Goal: Information Seeking & Learning: Learn about a topic

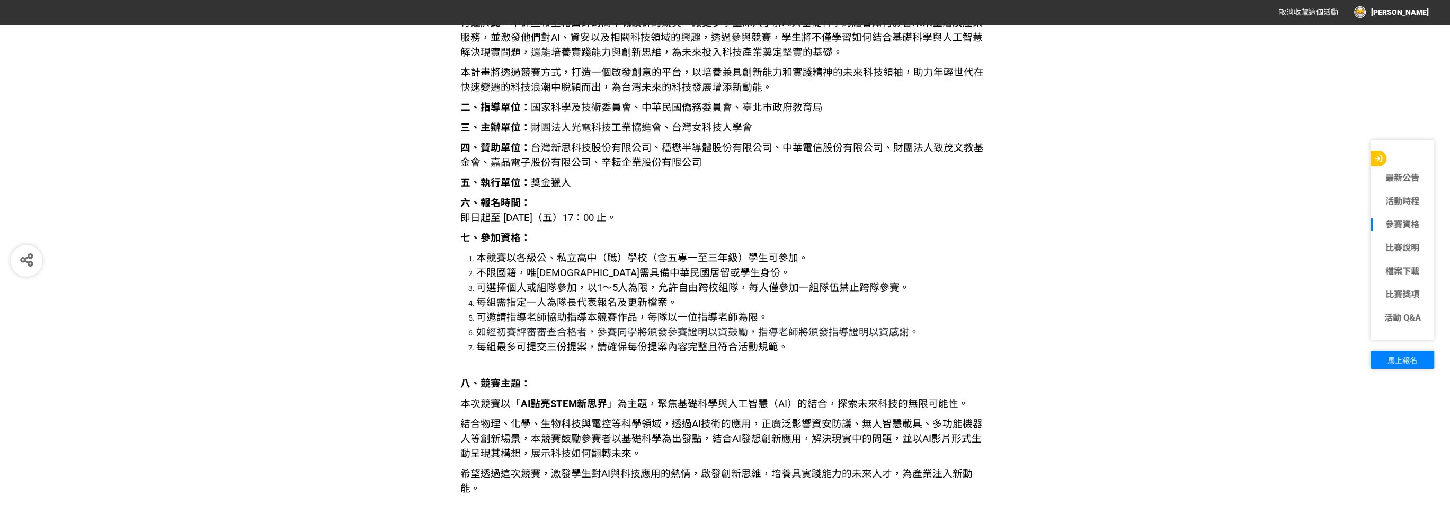
scroll to position [1219, 0]
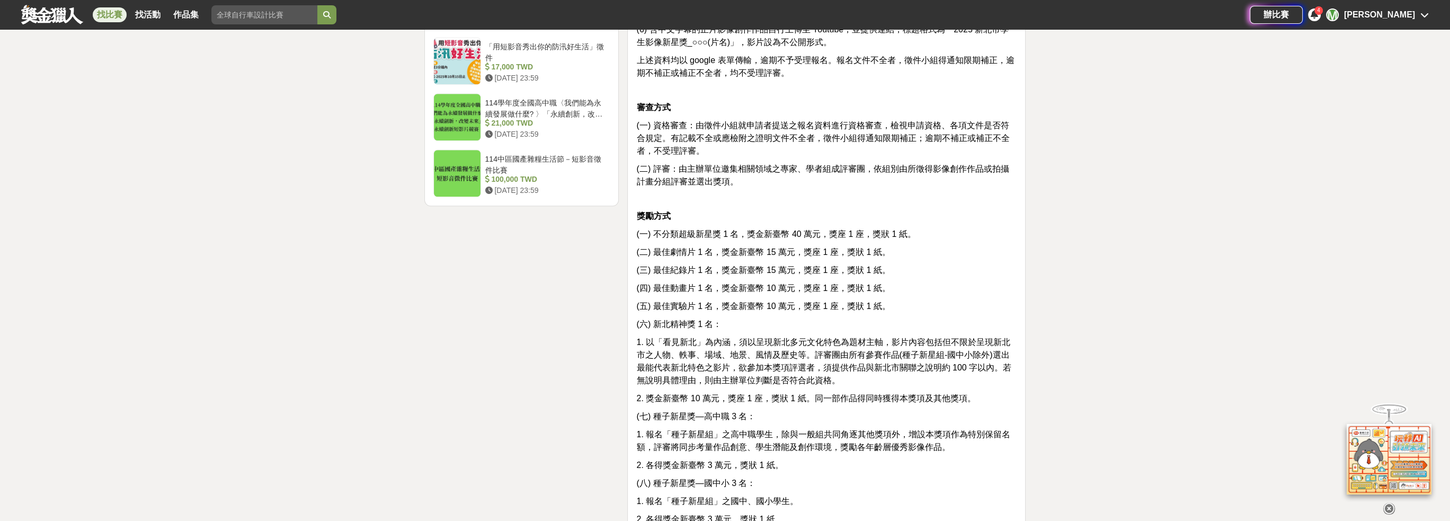
scroll to position [1431, 0]
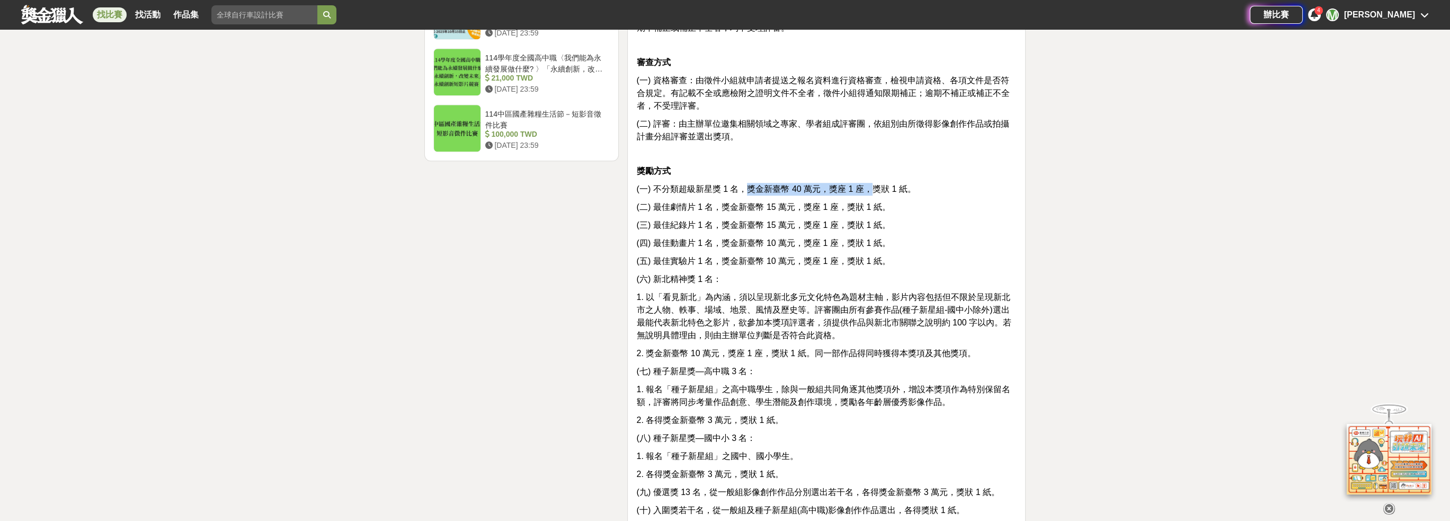
drag, startPoint x: 742, startPoint y: 205, endPoint x: 871, endPoint y: 203, distance: 128.8
click at [871, 193] on span "(一) 不分類超級新星獎 1 名，獎金新臺幣 40 萬元，獎座 1 座，獎狀 1 紙。" at bounding box center [775, 188] width 279 height 9
click at [746, 265] on span "(五) 最佳實驗片 1 名，獎金新臺幣 10 萬元，獎座 1 座，獎狀 1 紙。" at bounding box center [763, 260] width 254 height 9
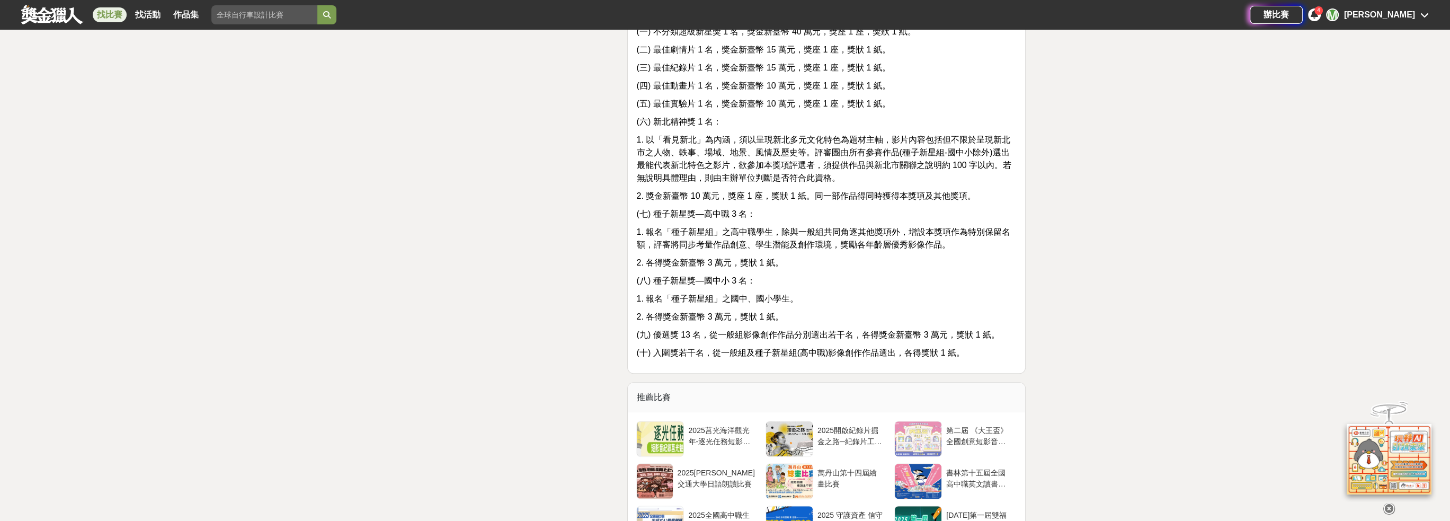
scroll to position [1590, 0]
drag, startPoint x: 649, startPoint y: 275, endPoint x: 781, endPoint y: 277, distance: 132.5
click at [781, 268] on p "2. 各得獎金新臺幣 3 萬元，獎狀 1 紙。" at bounding box center [826, 261] width 380 height 13
click at [708, 283] on span "(八) 種子新星獎—國中小 3 名：" at bounding box center [695, 278] width 119 height 9
drag, startPoint x: 668, startPoint y: 311, endPoint x: 722, endPoint y: 308, distance: 53.6
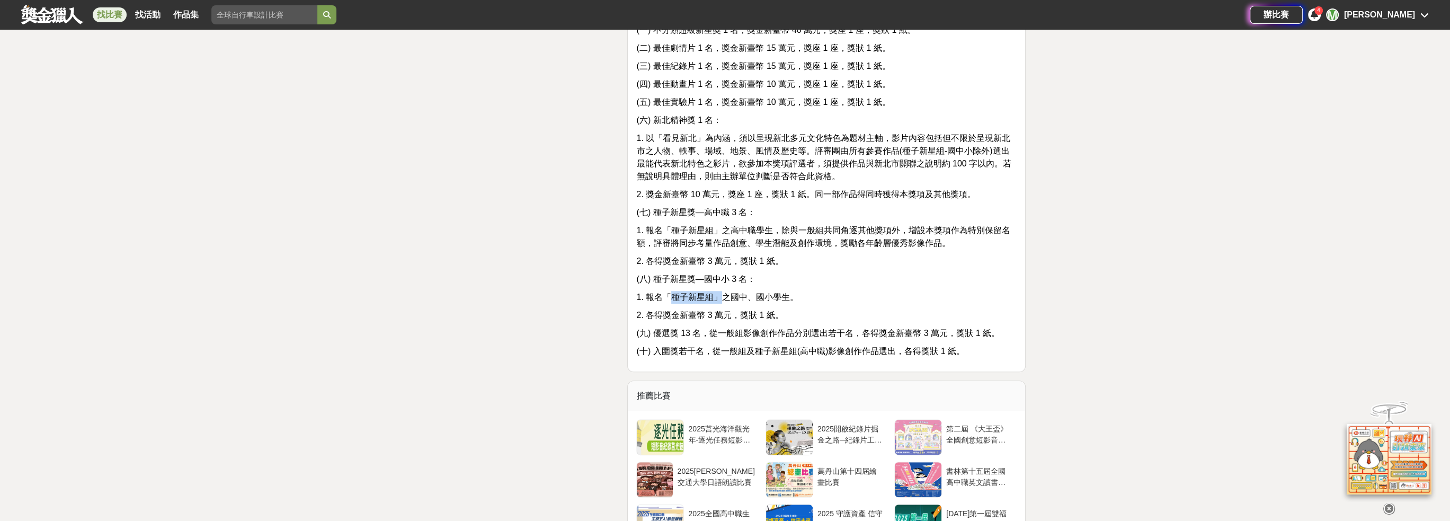
click at [722, 301] on span "1. 報名「種子新星組」之國中、國小學生。" at bounding box center [717, 296] width 162 height 9
drag, startPoint x: 669, startPoint y: 325, endPoint x: 856, endPoint y: 294, distance: 189.6
drag, startPoint x: 715, startPoint y: 345, endPoint x: 994, endPoint y: 340, distance: 278.8
click at [994, 338] on span "(九) 優選獎 13 名，從一般組影像創作作品分別選出若干名，各得獎金新臺幣 3 萬元，獎狀 1 紙。" at bounding box center [817, 333] width 363 height 9
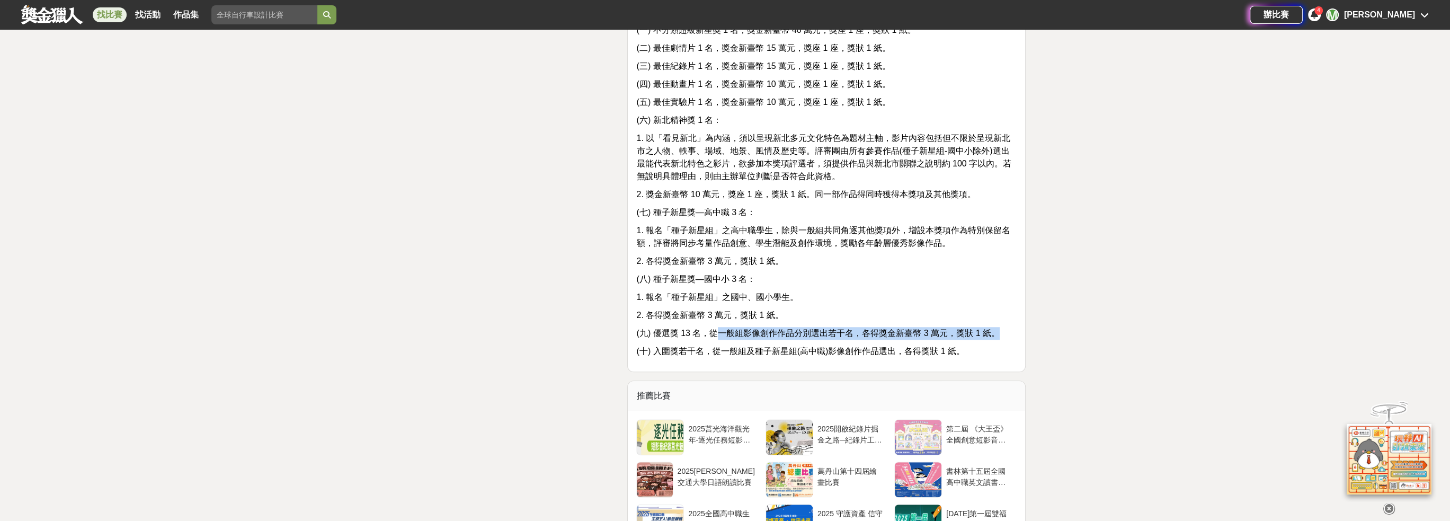
click at [879, 338] on span "(九) 優選獎 13 名，從一般組影像創作作品分別選出若干名，各得獎金新臺幣 3 萬元，獎狀 1 紙。" at bounding box center [817, 333] width 363 height 9
drag, startPoint x: 869, startPoint y: 344, endPoint x: 969, endPoint y: 345, distance: 99.6
click at [969, 338] on span "(九) 優選獎 13 名，從一般組影像創作作品分別選出若干名，各得獎金新臺幣 3 萬元，獎狀 1 紙。" at bounding box center [817, 333] width 363 height 9
click at [794, 338] on span "(九) 優選獎 13 名，從一般組影像創作作品分別選出若干名，各得獎金新臺幣 3 萬元，獎狀 1 紙。" at bounding box center [817, 333] width 363 height 9
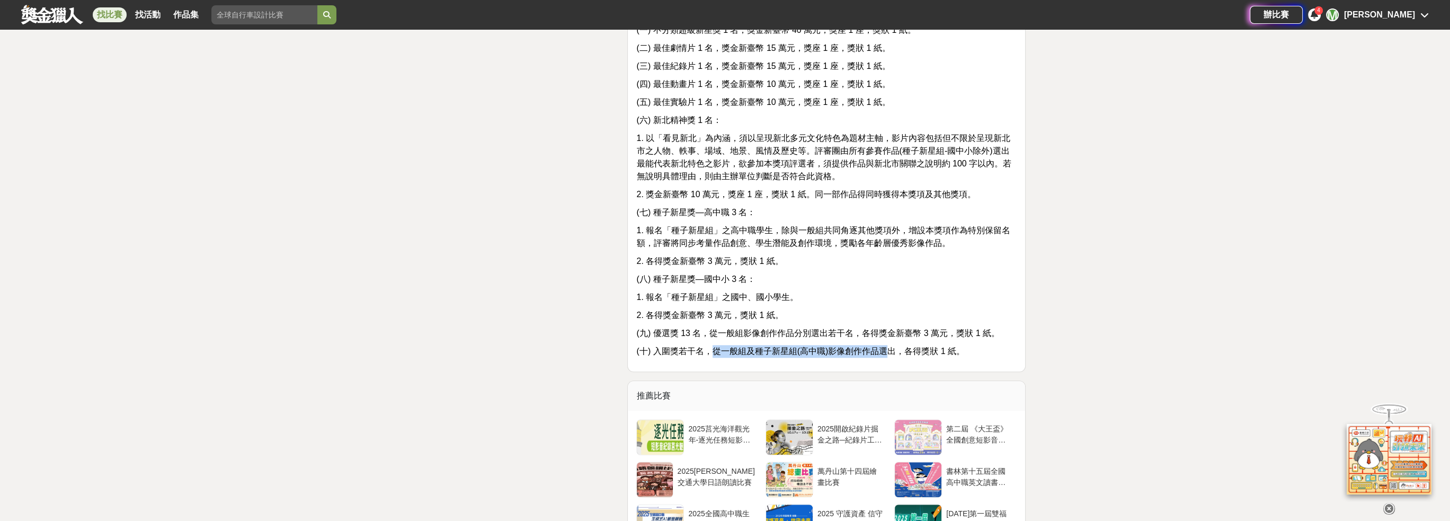
drag, startPoint x: 714, startPoint y: 364, endPoint x: 888, endPoint y: 356, distance: 174.0
click at [888, 356] on span "(十) 入圍獎若干名，從一般組及種子新星組(高中職)影像創作作品選出，各得獎狀 1 紙。" at bounding box center [800, 351] width 329 height 9
click at [835, 322] on p "2. 各得獎金新臺幣 3 萬元，獎狀 1 紙。" at bounding box center [826, 315] width 380 height 13
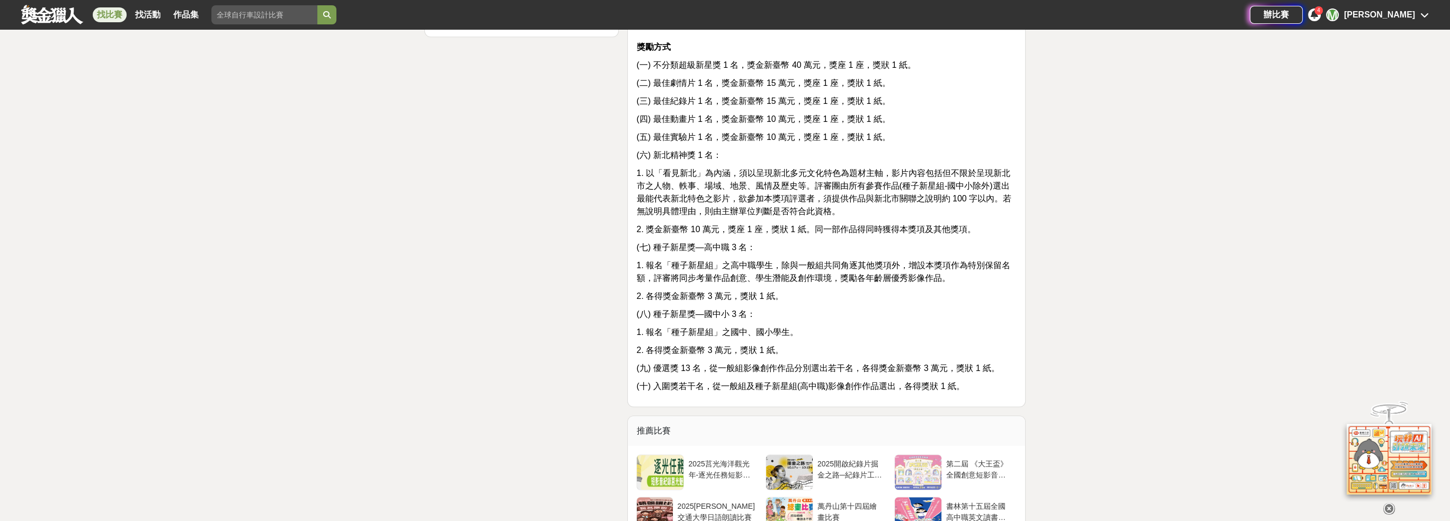
scroll to position [1537, 0]
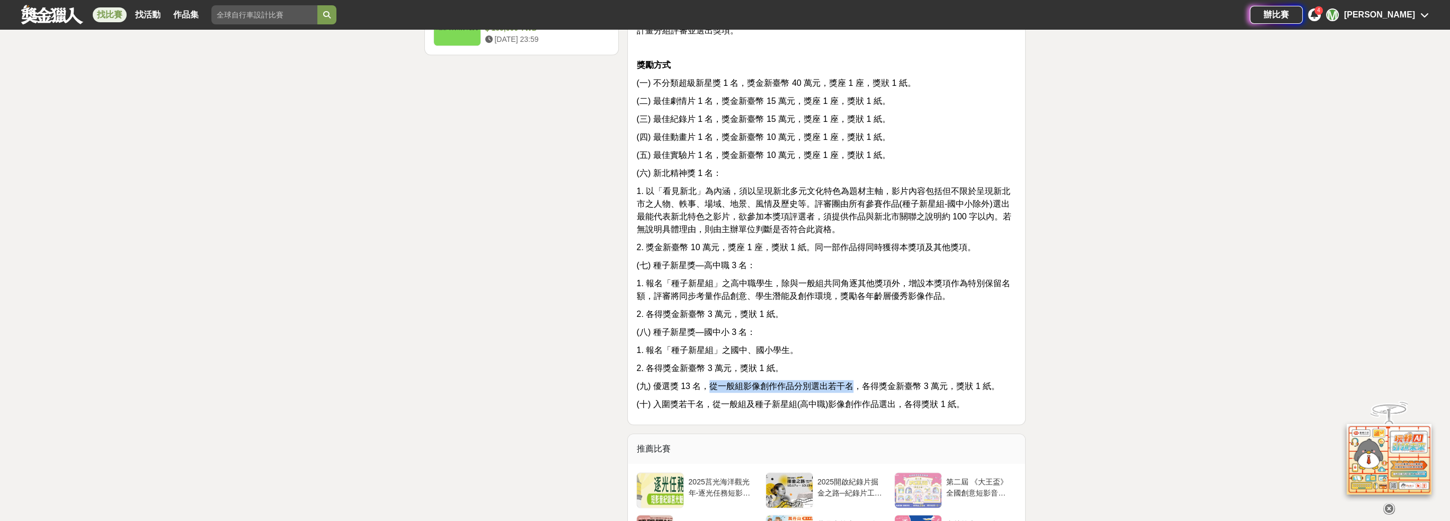
drag, startPoint x: 710, startPoint y: 396, endPoint x: 850, endPoint y: 398, distance: 139.9
click at [850, 391] on span "(九) 優選獎 13 名，從一般組影像創作作品分別選出若干名，各得獎金新臺幣 3 萬元，獎狀 1 紙。" at bounding box center [817, 386] width 363 height 9
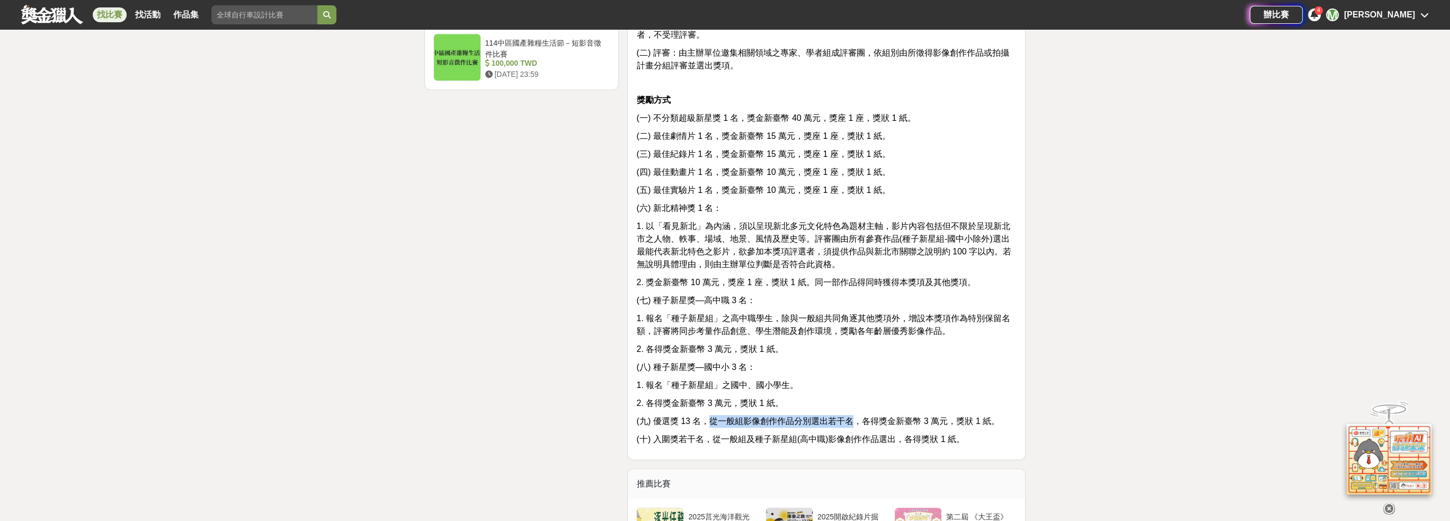
scroll to position [1484, 0]
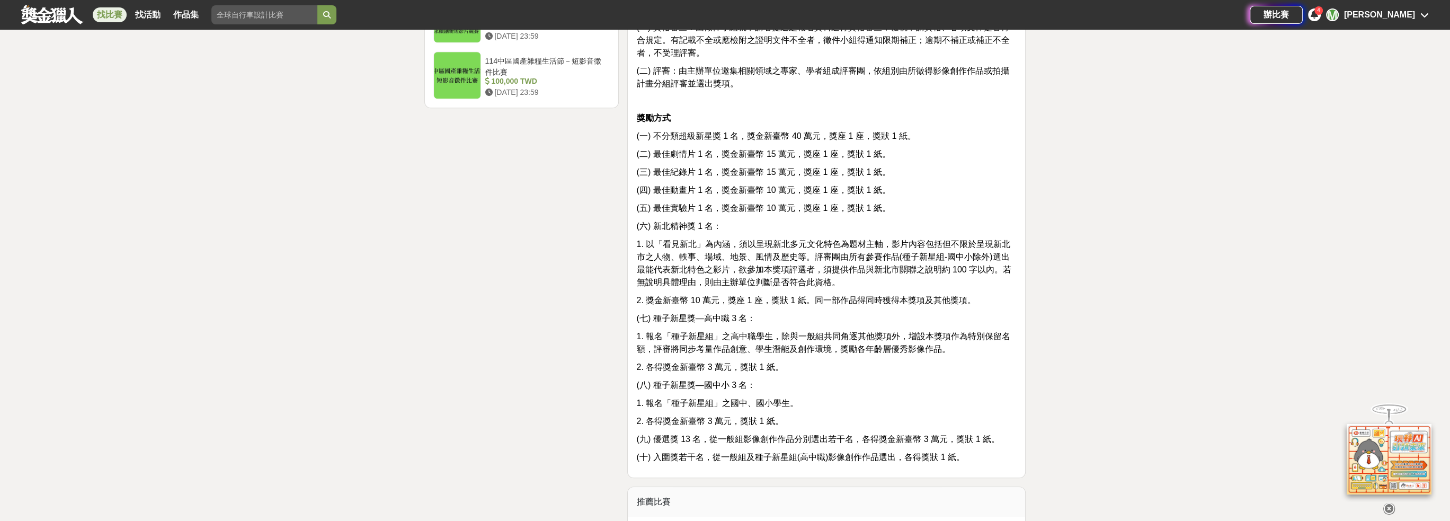
click at [808, 353] on span "1. 報名「種子新星組」之高中職學生，除與一般組共同角逐其他獎項外，增設本獎項作為特別保留名額，評審將同步考量作品創意、學生潛能及創作環境，獎勵各年齡層優秀影…" at bounding box center [823, 343] width 374 height 22
drag, startPoint x: 670, startPoint y: 415, endPoint x: 711, endPoint y: 418, distance: 40.9
click at [711, 407] on span "1. 報名「種子新星組」之國中、國小學生。" at bounding box center [717, 402] width 162 height 9
click at [804, 374] on p "2. 各得獎金新臺幣 3 萬元，獎狀 1 紙。" at bounding box center [826, 367] width 380 height 13
drag, startPoint x: 653, startPoint y: 239, endPoint x: 726, endPoint y: 239, distance: 73.1
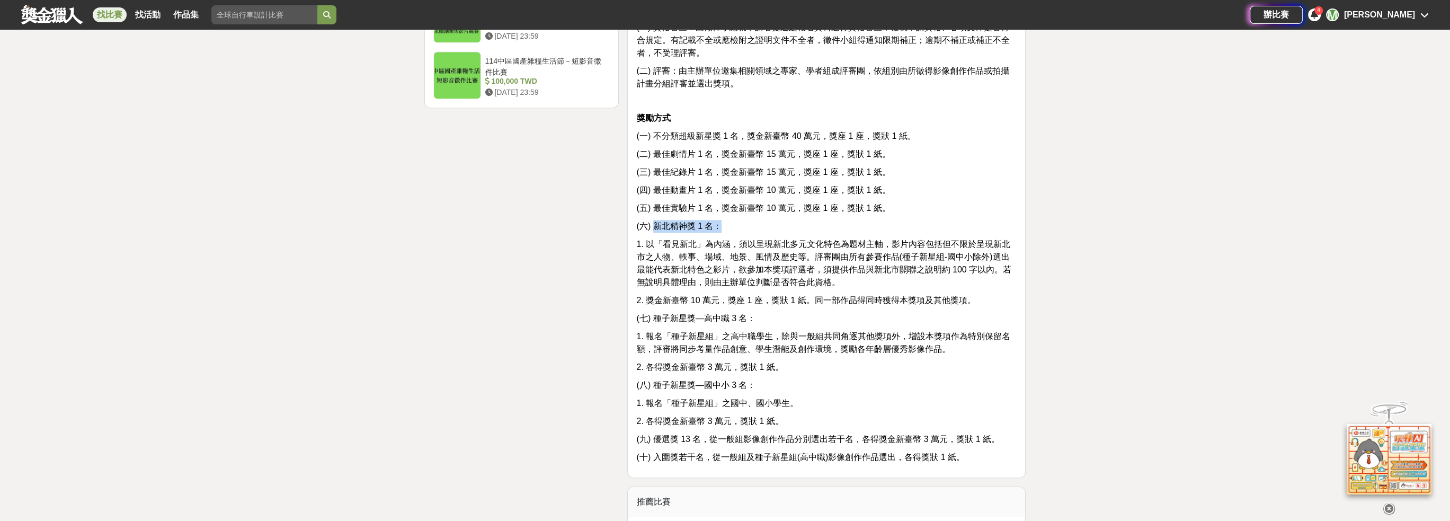
click at [726, 233] on p "(六) 新北精神獎 1 名：" at bounding box center [826, 226] width 380 height 13
click at [903, 275] on span "1. 以「看見新北」為內涵，須以呈現新北多元文化特色為題材主軸，影片內容包括但不限於呈現新北市之人物、軼事、場域、地景、風情及歷史等。評審團由所有參賽作品(種…" at bounding box center [823, 263] width 375 height 47
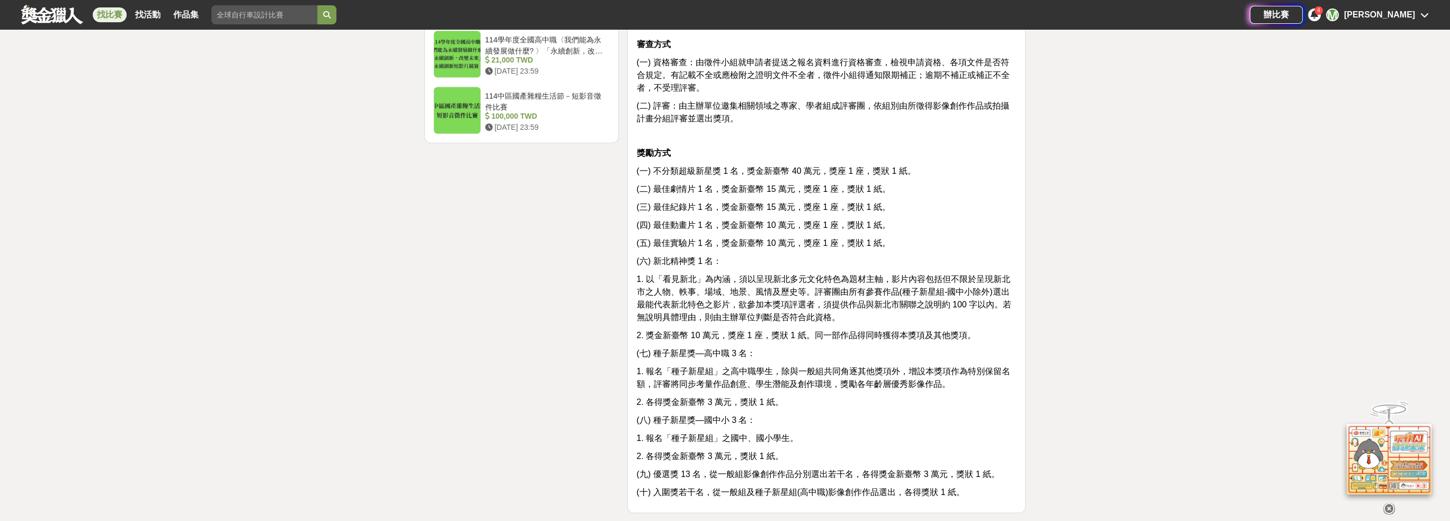
scroll to position [1431, 0]
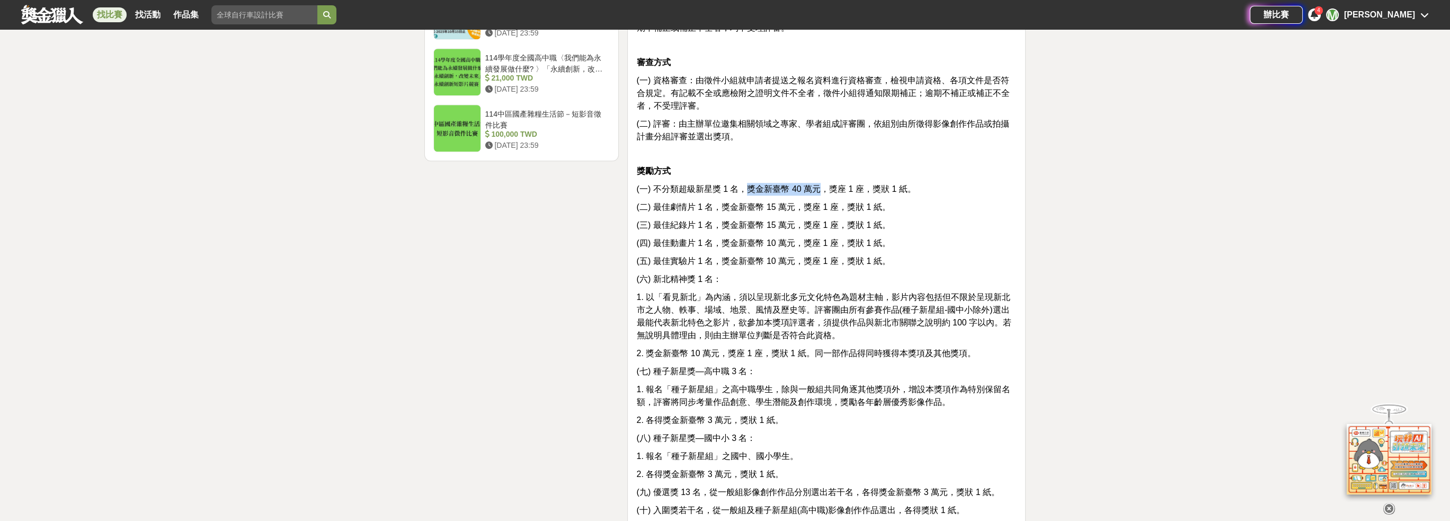
drag, startPoint x: 745, startPoint y: 200, endPoint x: 818, endPoint y: 201, distance: 73.1
click at [818, 193] on span "(一) 不分類超級新星獎 1 名，獎金新臺幣 40 萬元，獎座 1 座，獎狀 1 紙。" at bounding box center [775, 188] width 279 height 9
click at [871, 193] on span "(一) 不分類超級新星獎 1 名，獎金新臺幣 40 萬元，獎座 1 座，獎狀 1 紙。" at bounding box center [775, 188] width 279 height 9
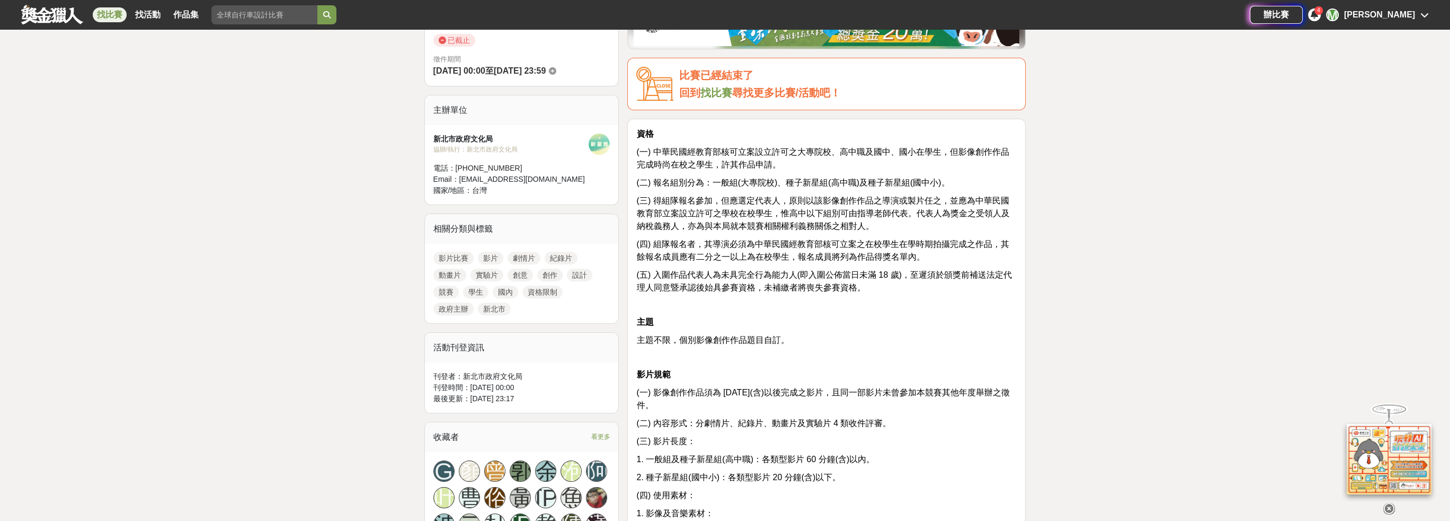
scroll to position [318, 0]
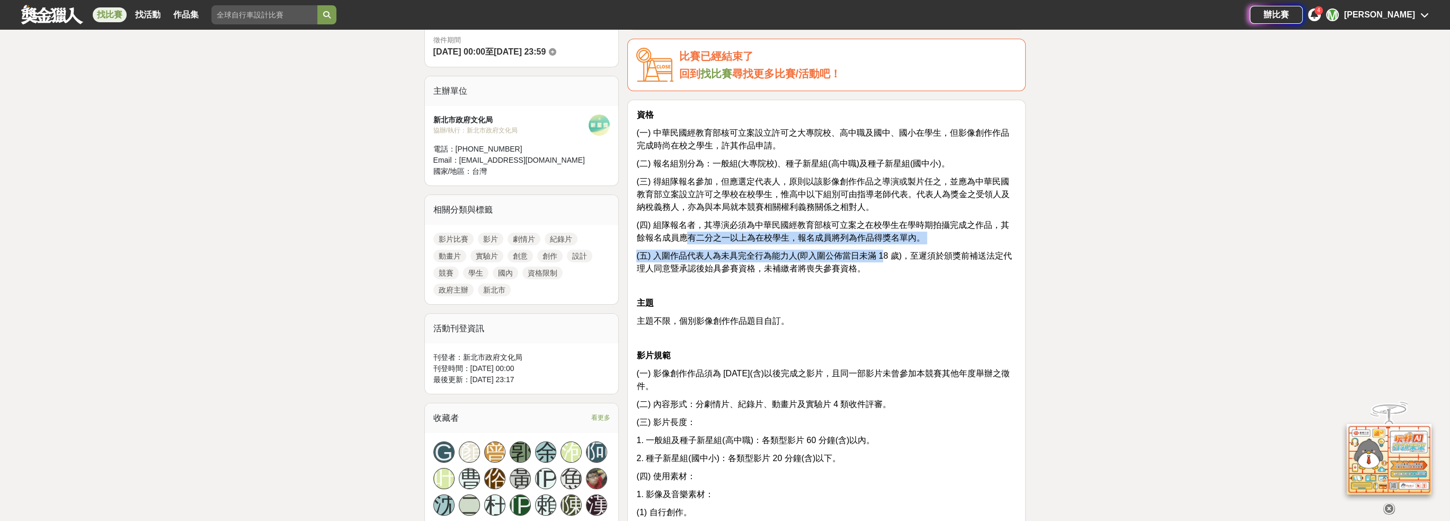
drag, startPoint x: 675, startPoint y: 239, endPoint x: 882, endPoint y: 244, distance: 207.2
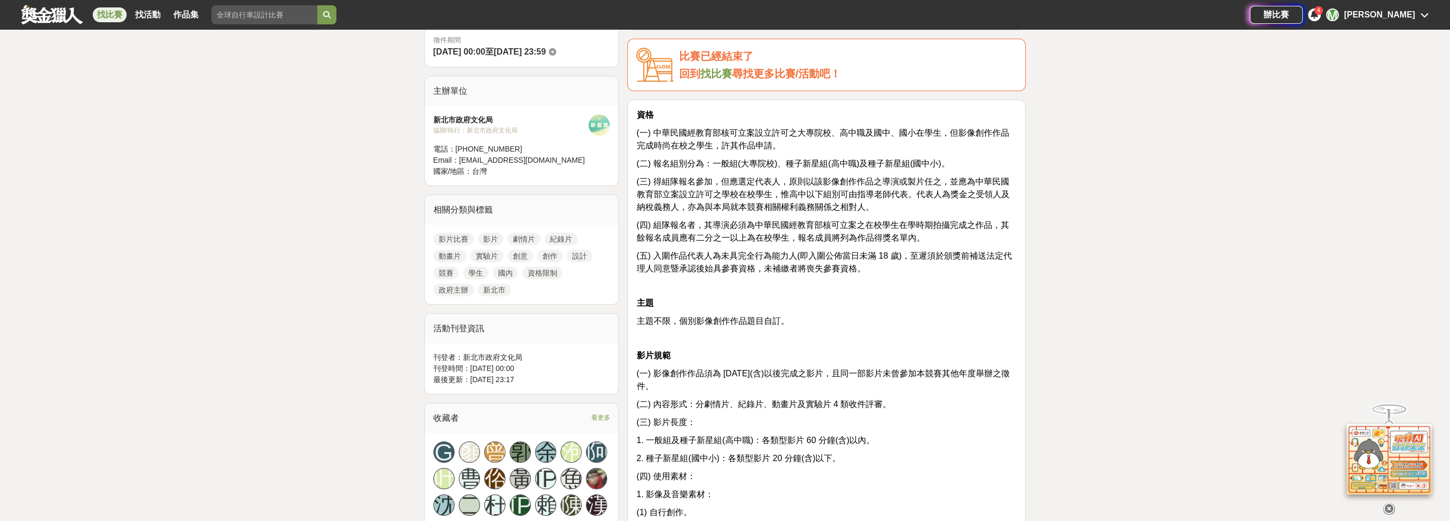
drag, startPoint x: 677, startPoint y: 209, endPoint x: 873, endPoint y: 209, distance: 196.1
click at [873, 209] on p "(三) 得組隊報名參加，但應選定代表人，原則以該影像創作作品之導演或製片任之，並應為中華民國教育部立案設立許可之學校在校學生，惟高中以下組別可由指導老師代表。…" at bounding box center [826, 194] width 380 height 38
drag, startPoint x: 934, startPoint y: 196, endPoint x: 1001, endPoint y: 199, distance: 67.9
click at [1001, 199] on p "(三) 得組隊報名參加，但應選定代表人，原則以該影像創作作品之導演或製片任之，並應為中華民國教育部立案設立許可之學校在校學生，惟高中以下組別可由指導老師代表。…" at bounding box center [826, 194] width 380 height 38
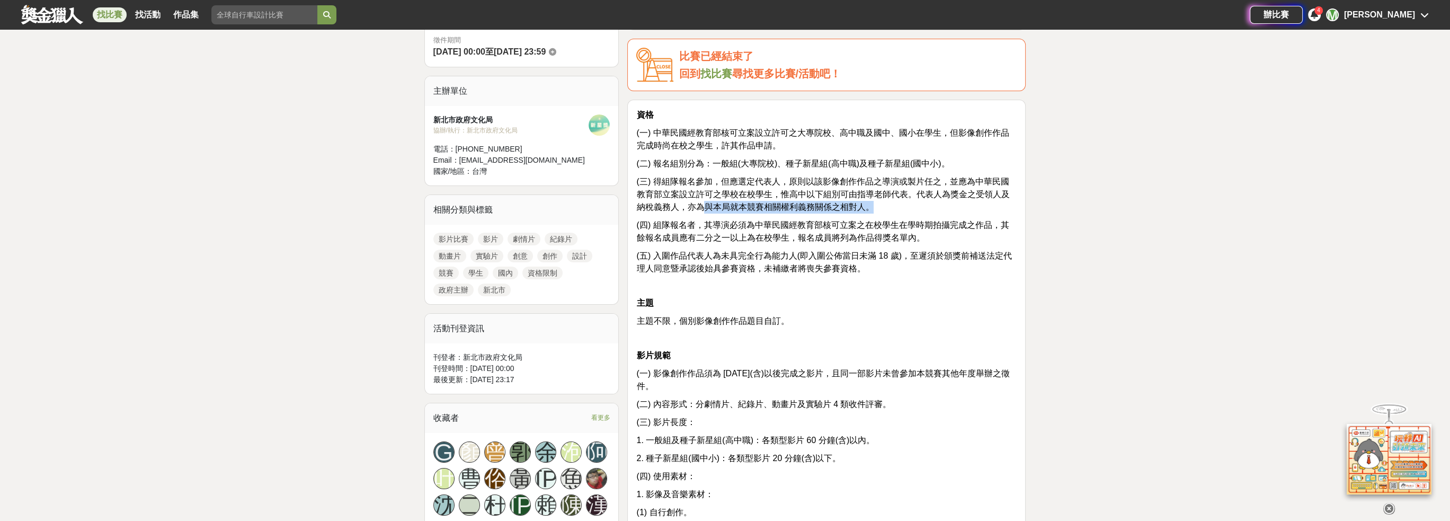
drag, startPoint x: 692, startPoint y: 206, endPoint x: 883, endPoint y: 208, distance: 191.3
click at [883, 208] on p "(三) 得組隊報名參加，但應選定代表人，原則以該影像創作作品之導演或製片任之，並應為中華民國教育部立案設立許可之學校在校學生，惟高中以下組別可由指導老師代表。…" at bounding box center [826, 194] width 380 height 38
click at [752, 240] on span "(四) 組隊報名者，其導演必須為中華民國經教育部核可立案之在校學生在學時期拍攝完成之作品，其餘報名成員應有二分之一以上為在校學生，報名成員將列為作品得獎名單內。" at bounding box center [822, 231] width 373 height 22
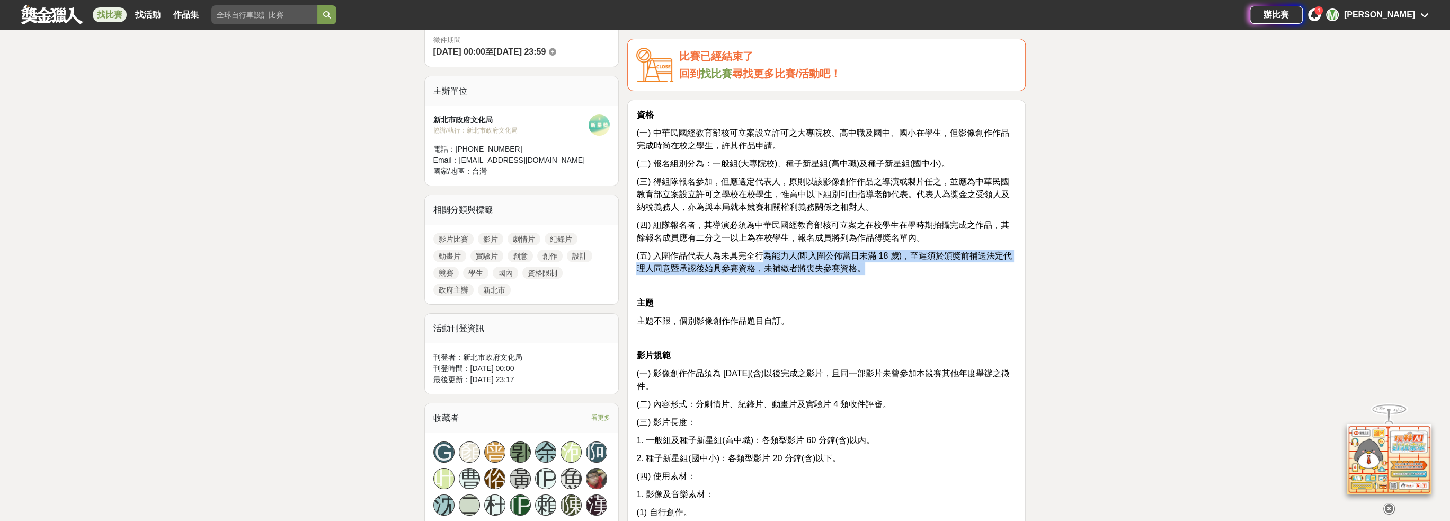
drag, startPoint x: 767, startPoint y: 259, endPoint x: 996, endPoint y: 262, distance: 228.4
click at [996, 262] on p "(五) 入圍作品代表人為未具完全行為能力人(即入圍公佈當日未滿 18 歲)，至遲須於頒獎前補送法定代理人同意暨承認後始具參賽資格，未補繳者將喪失參賽資格。" at bounding box center [826, 262] width 380 height 25
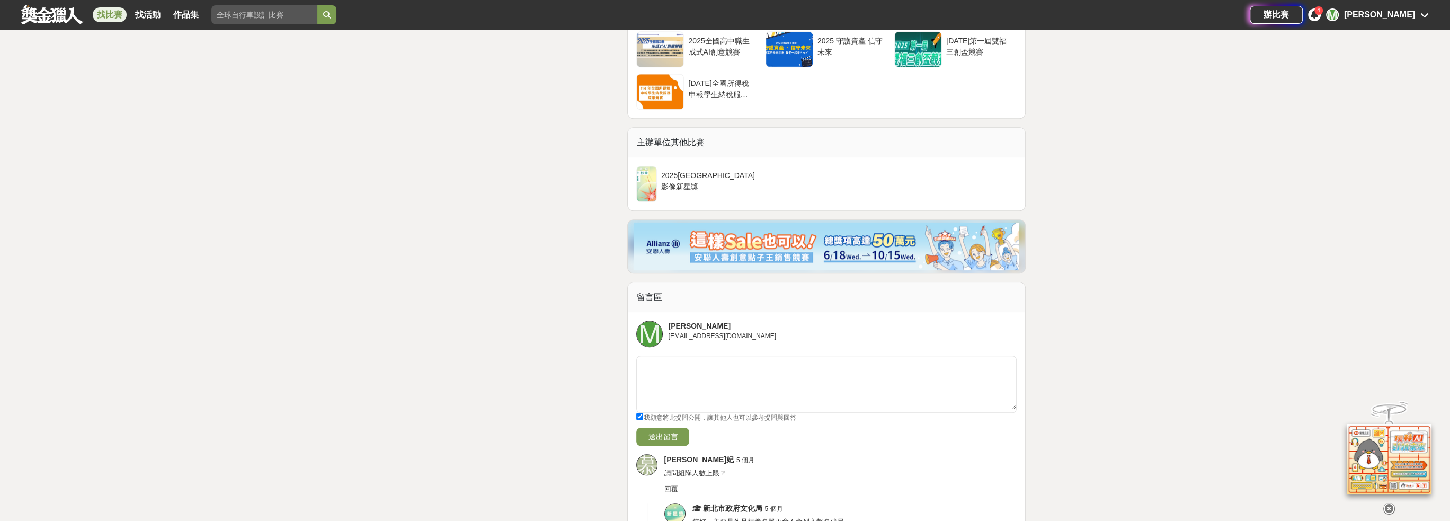
scroll to position [2014, 0]
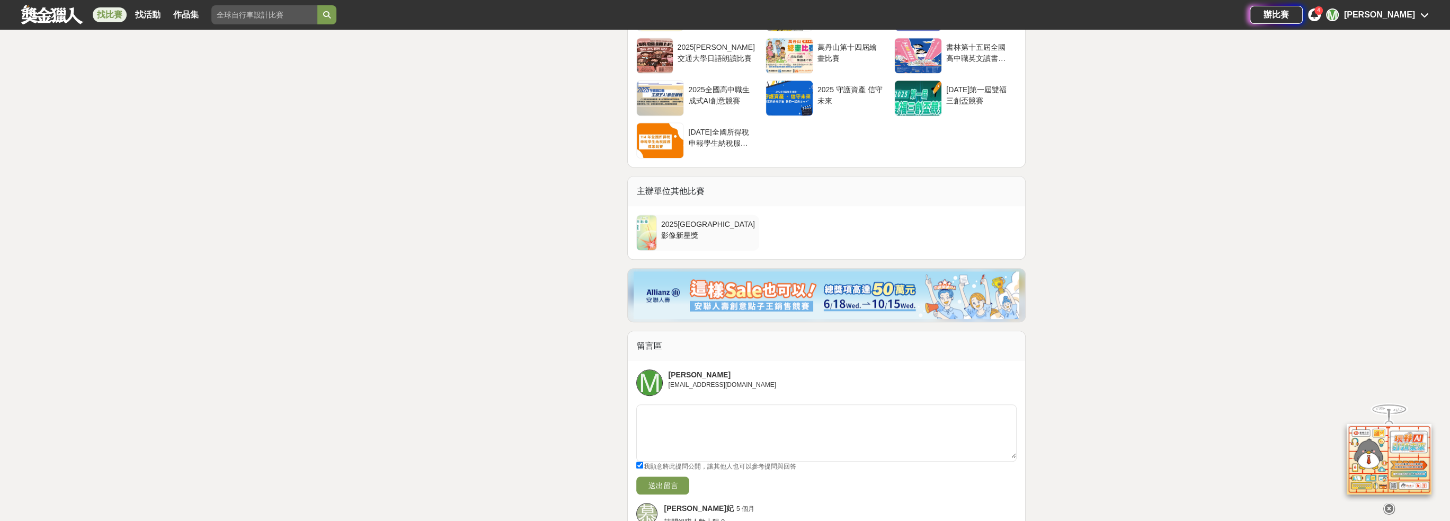
click at [707, 239] on div "2025新北市學生影像新星獎" at bounding box center [708, 229] width 94 height 20
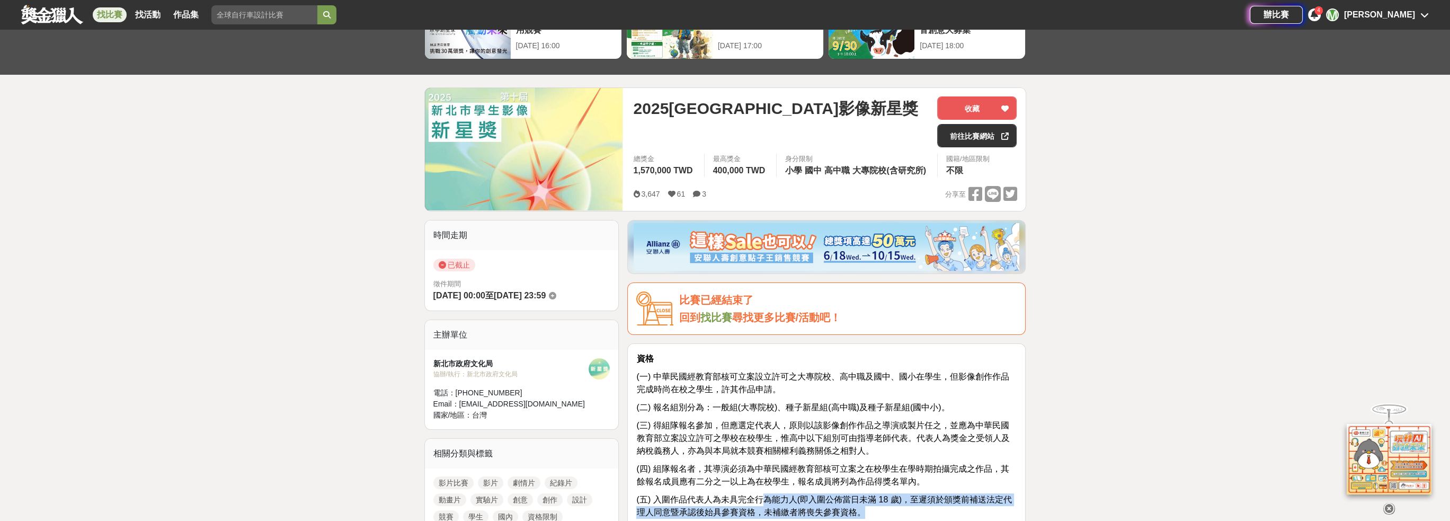
scroll to position [106, 0]
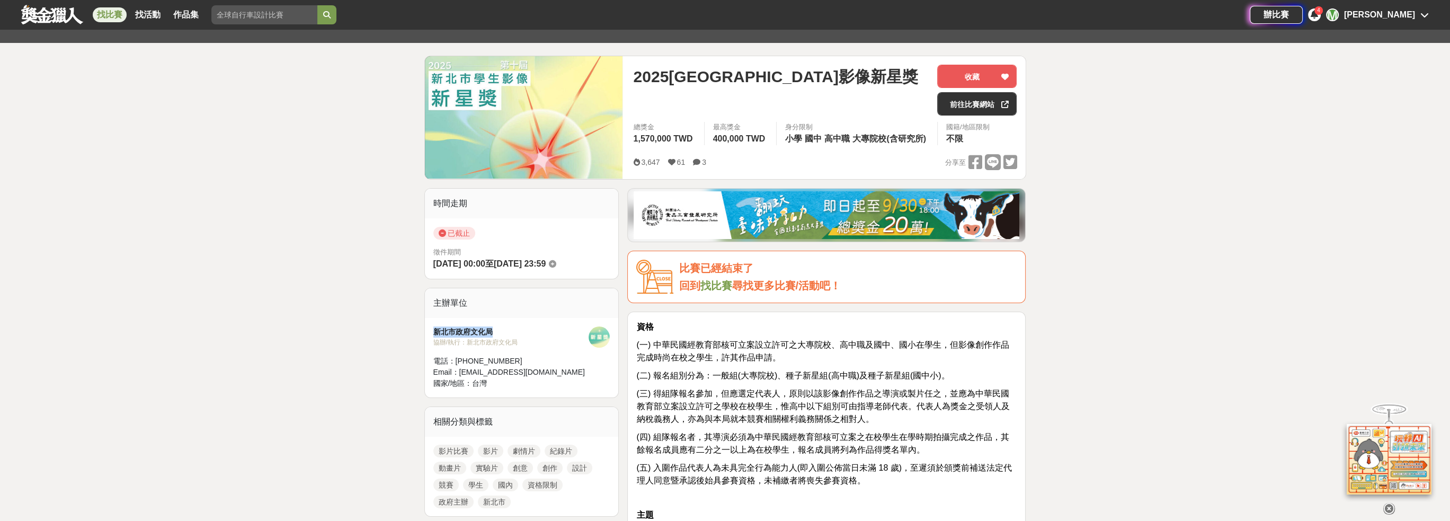
drag, startPoint x: 434, startPoint y: 332, endPoint x: 525, endPoint y: 333, distance: 90.6
click at [525, 333] on div "新北市政府文化局" at bounding box center [511, 331] width 156 height 11
drag, startPoint x: 503, startPoint y: 315, endPoint x: 509, endPoint y: 312, distance: 6.6
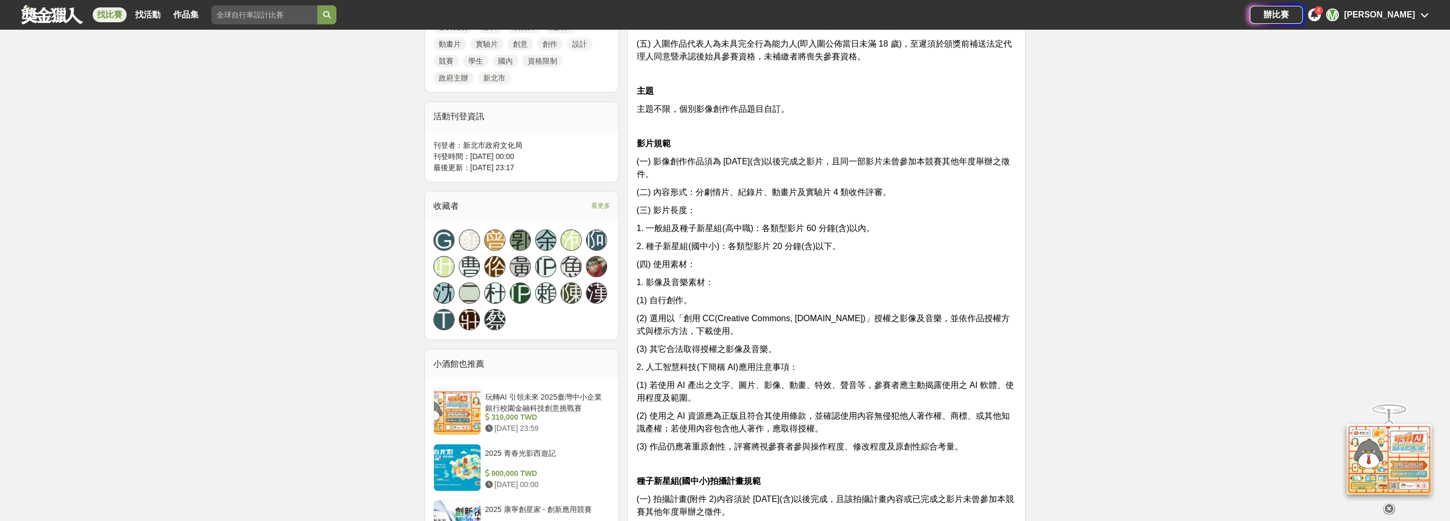
scroll to position [583, 0]
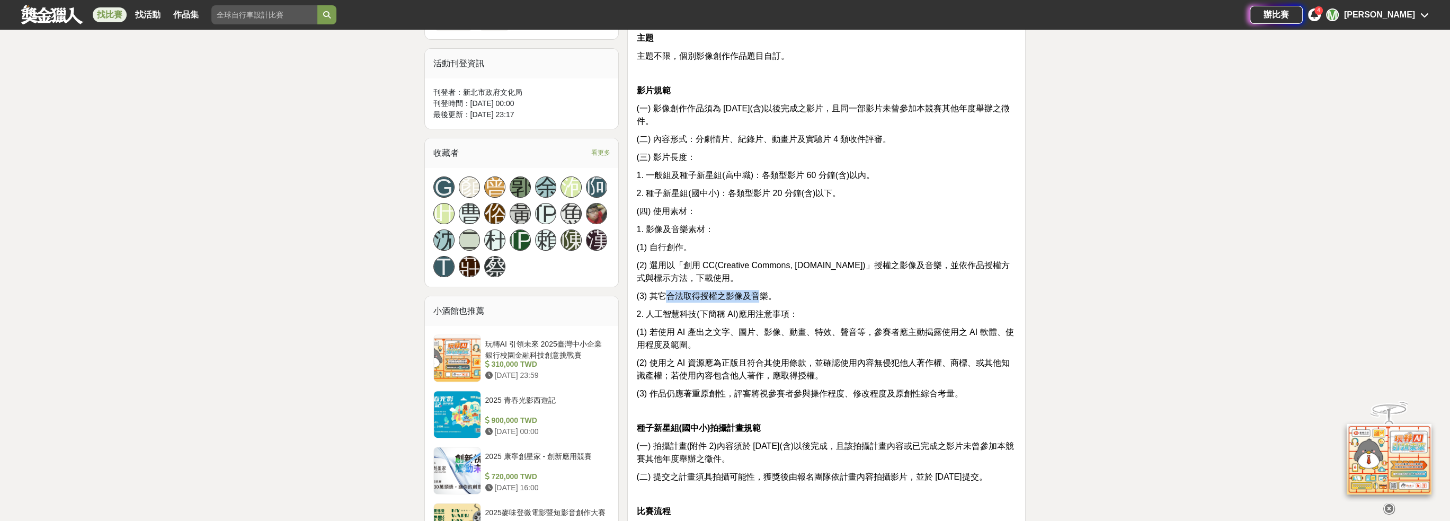
drag, startPoint x: 669, startPoint y: 298, endPoint x: 765, endPoint y: 298, distance: 95.4
click at [765, 298] on span "(3) 其它合法取得授權之影像及音樂。" at bounding box center [706, 295] width 140 height 9
drag, startPoint x: 674, startPoint y: 313, endPoint x: 793, endPoint y: 316, distance: 119.3
click at [793, 316] on span "2. 人工智慧科技(下簡稱 AI)應用注意事項：" at bounding box center [716, 313] width 161 height 9
drag, startPoint x: 702, startPoint y: 335, endPoint x: 708, endPoint y: 334, distance: 6.4
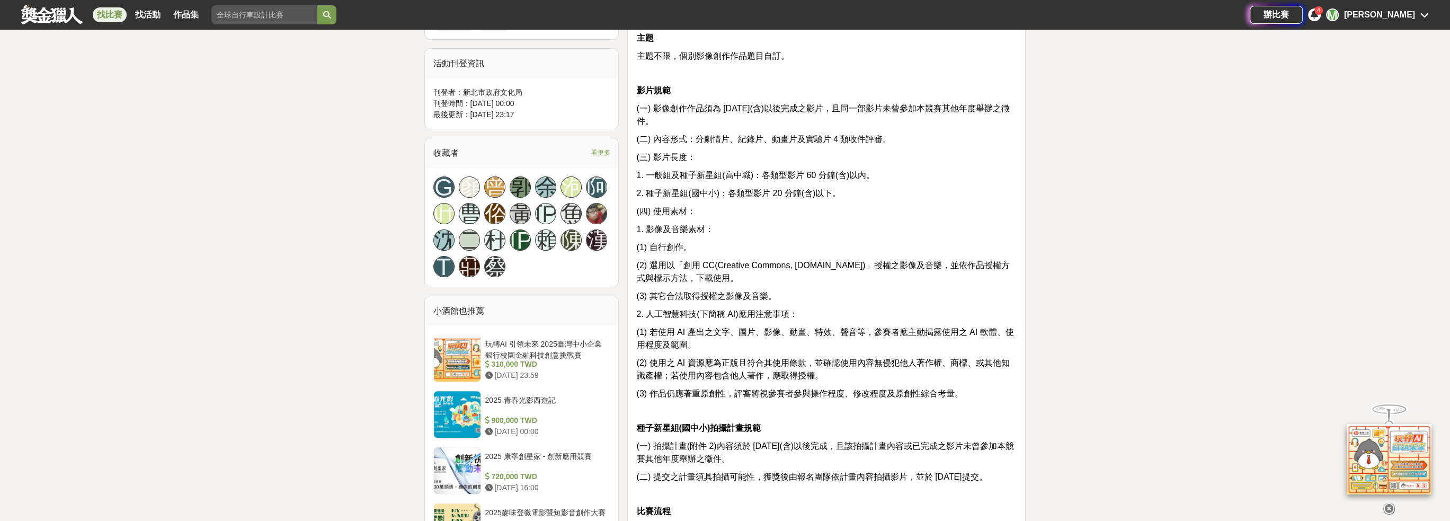
click at [704, 335] on span "(1) 若使用 AI 產出之文字、圖片、影像、動畫、特效、聲音等，參賽者應主動揭露使用之 AI 軟體、使用程度及範圍。" at bounding box center [824, 338] width 377 height 22
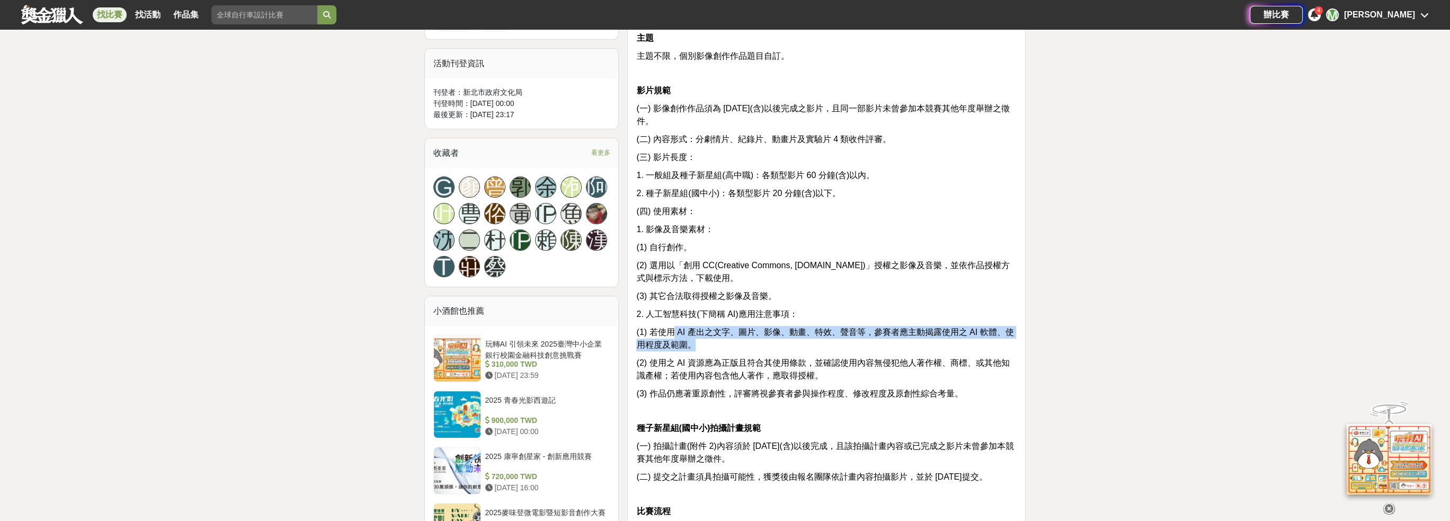
drag, startPoint x: 697, startPoint y: 332, endPoint x: 916, endPoint y: 343, distance: 218.6
click at [916, 343] on p "(1) 若使用 AI 產出之文字、圖片、影像、動畫、特效、聲音等，參賽者應主動揭露使用之 AI 軟體、使用程度及範圍。" at bounding box center [826, 338] width 380 height 25
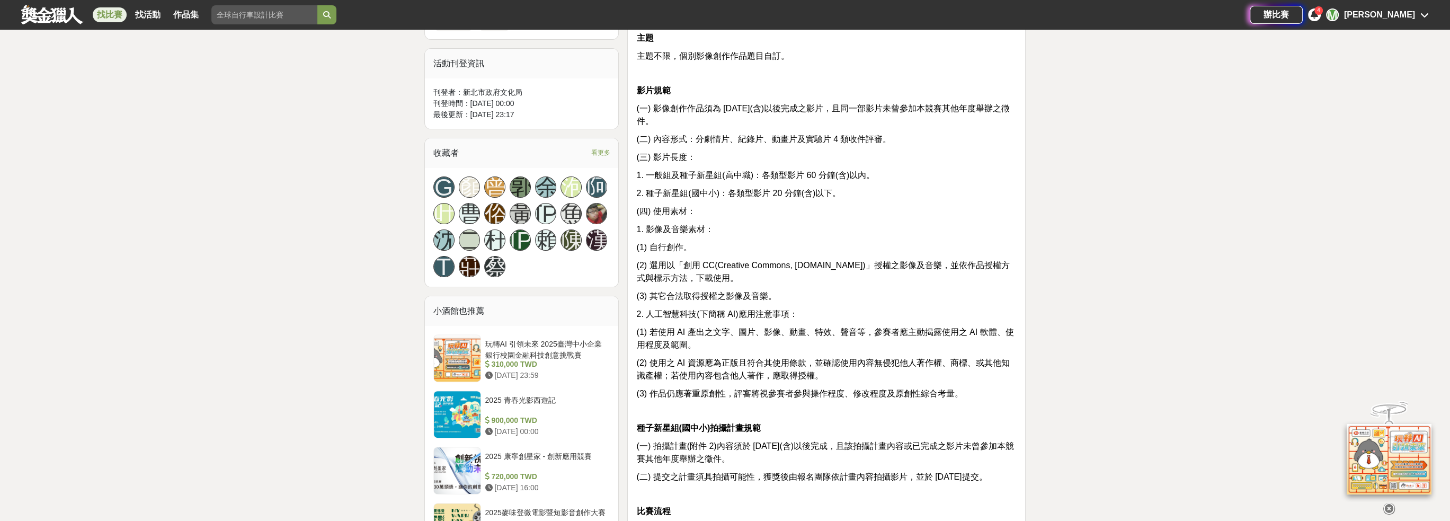
click at [709, 360] on span "(2) 使用之 AI 資源應為正版且符合其使用條款，並確認使用內容無侵犯他人著作權、商標、或其他知識產權；若使用內容包含他人著作，應取得授權。" at bounding box center [822, 369] width 373 height 22
drag, startPoint x: 791, startPoint y: 364, endPoint x: 888, endPoint y: 364, distance: 97.0
click at [888, 364] on span "(2) 使用之 AI 資源應為正版且符合其使用條款，並確認使用內容無侵犯他人著作權、商標、或其他知識產權；若使用內容包含他人著作，應取得授權。" at bounding box center [822, 369] width 373 height 22
click at [748, 375] on span "(2) 使用之 AI 資源應為正版且符合其使用條款，並確認使用內容無侵犯他人著作權、商標、或其他知識產權；若使用內容包含他人著作，應取得授權。" at bounding box center [822, 369] width 373 height 22
drag, startPoint x: 697, startPoint y: 373, endPoint x: 819, endPoint y: 375, distance: 121.9
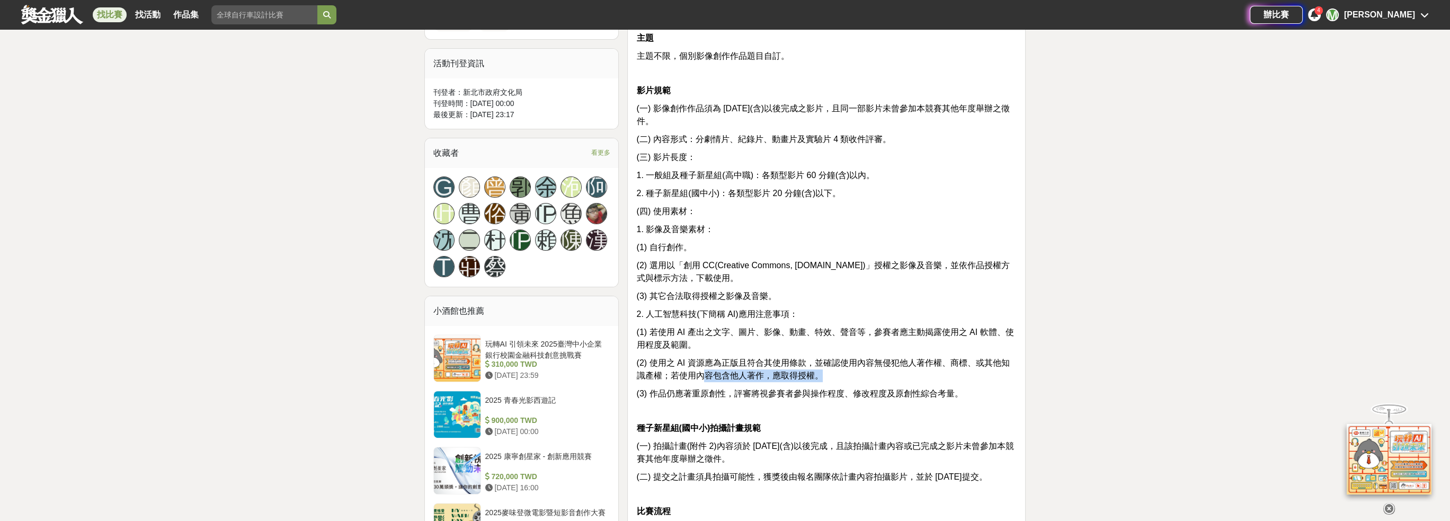
click at [819, 375] on p "(2) 使用之 AI 資源應為正版且符合其使用條款，並確認使用內容無侵犯他人著作權、商標、或其他知識產權；若使用內容包含他人著作，應取得授權。" at bounding box center [826, 369] width 380 height 25
click at [930, 365] on span "(2) 使用之 AI 資源應為正版且符合其使用條款，並確認使用內容無侵犯他人著作權、商標、或其他知識產權；若使用內容包含他人著作，應取得授權。" at bounding box center [822, 369] width 373 height 22
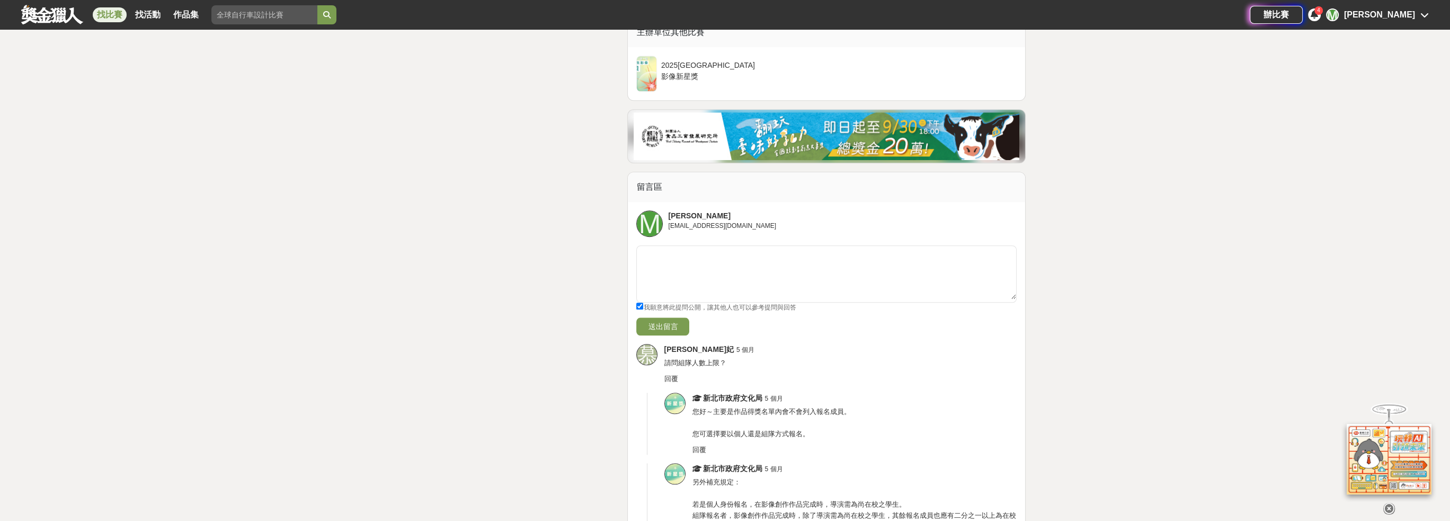
scroll to position [2331, 0]
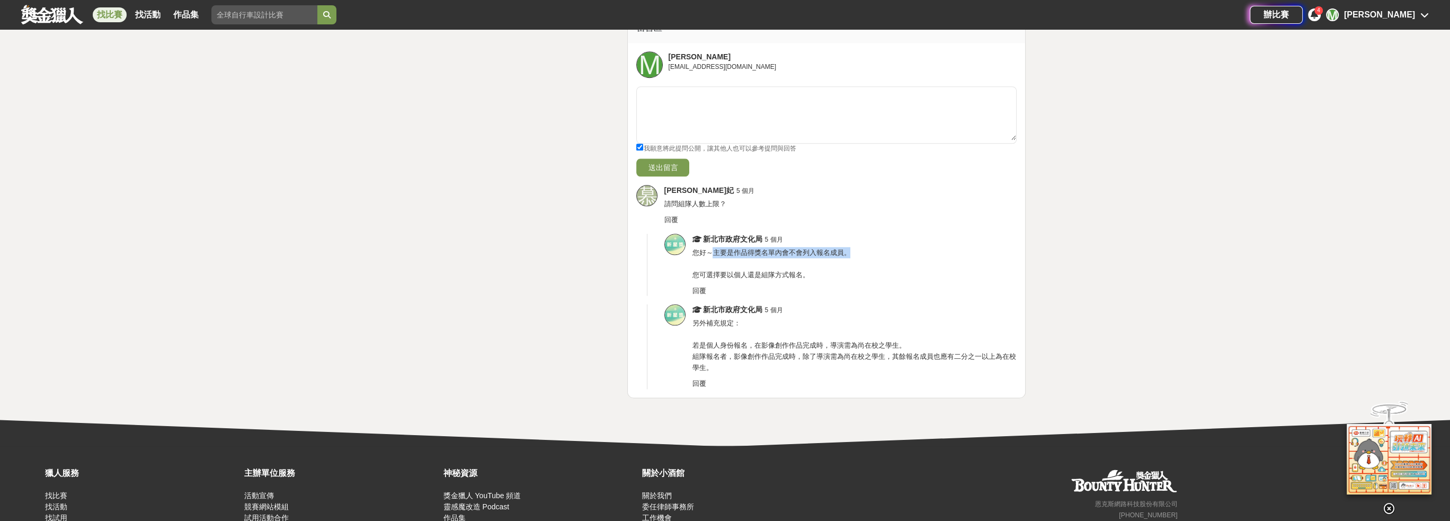
drag, startPoint x: 715, startPoint y: 263, endPoint x: 852, endPoint y: 264, distance: 136.7
click at [852, 264] on div "新北市政府文化局 5 個月 您好～主要是作品得獎名單內會不會列入報名成員。 您可選擇要以個人還是組隊方式報名。 回覆" at bounding box center [854, 265] width 325 height 63
drag, startPoint x: 739, startPoint y: 292, endPoint x: 790, endPoint y: 292, distance: 51.4
click at [790, 292] on div "新北市政府文化局 5 個月 您好～主要是作品得獎名單內會不會列入報名成員。 您可選擇要以個人還是組隊方式報名。 回覆" at bounding box center [854, 265] width 325 height 63
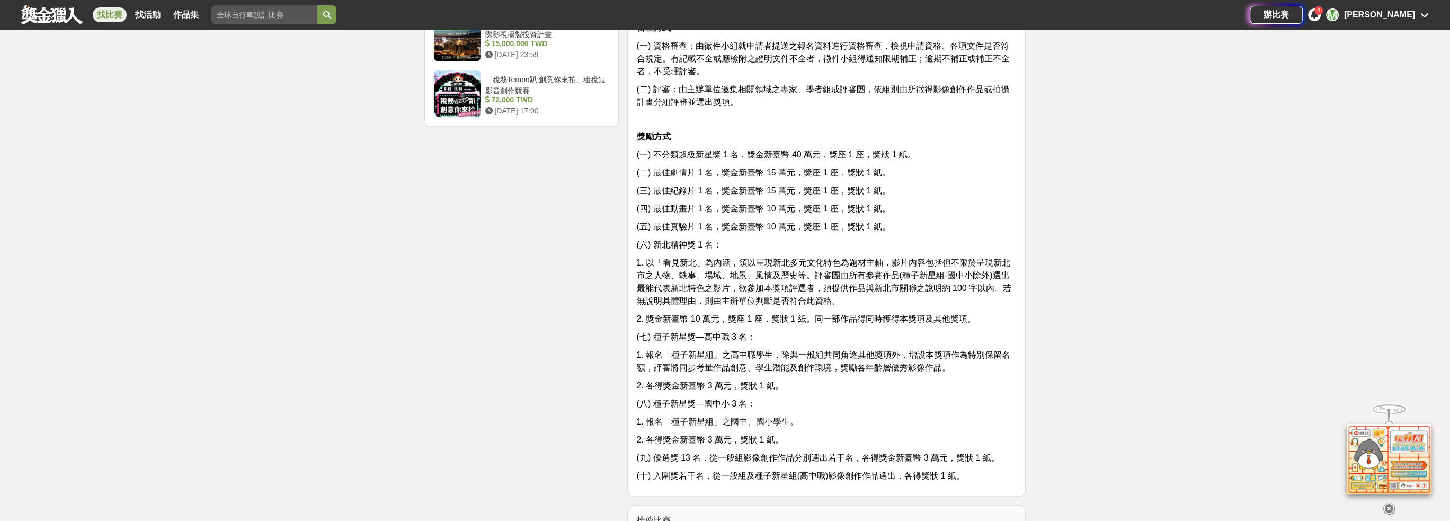
scroll to position [1484, 0]
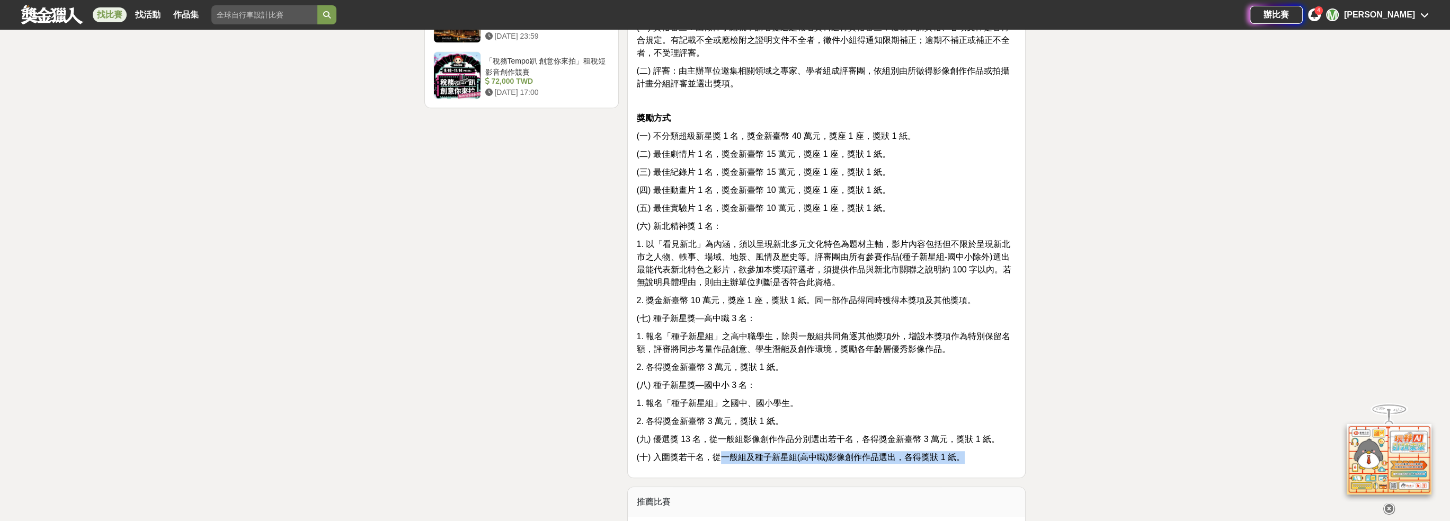
drag, startPoint x: 750, startPoint y: 472, endPoint x: 962, endPoint y: 463, distance: 212.2
click at [962, 462] on span "(十) 入圍獎若干名，從一般組及種子新星組(高中職)影像創作作品選出，各得獎狀 1 紙。" at bounding box center [800, 457] width 329 height 9
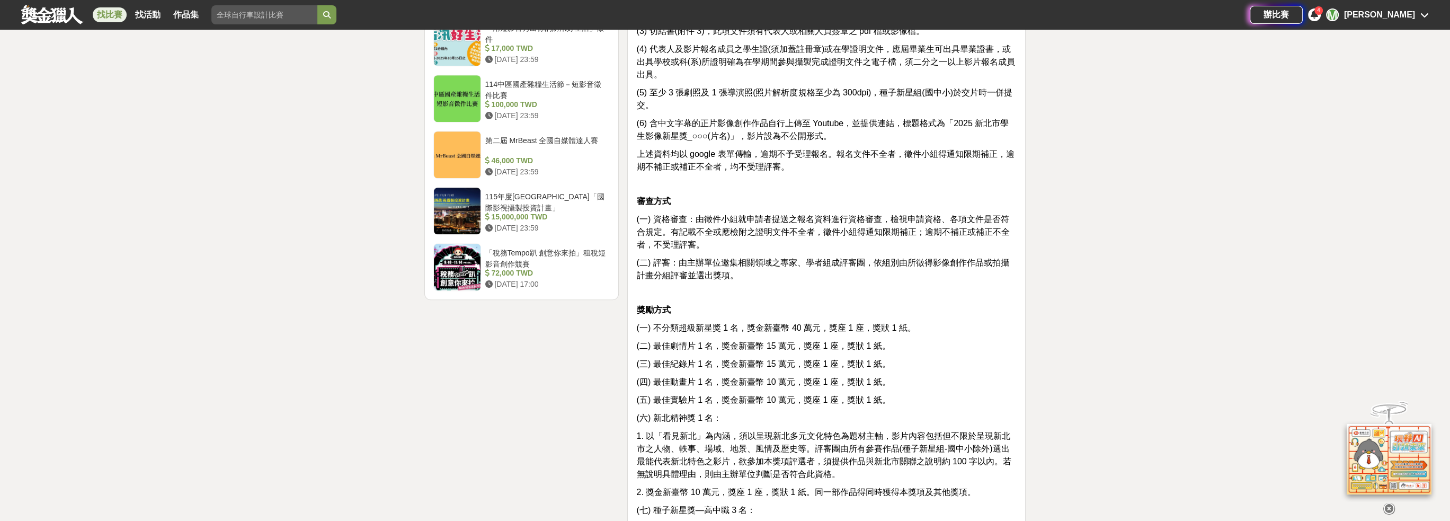
scroll to position [1272, 0]
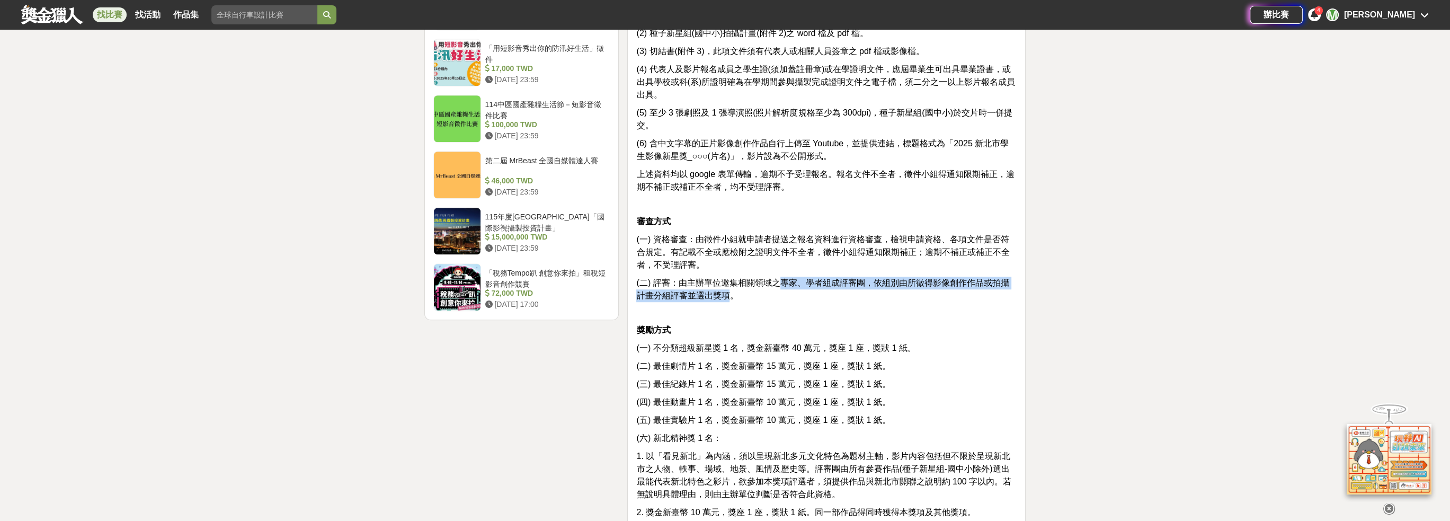
drag, startPoint x: 789, startPoint y: 296, endPoint x: 723, endPoint y: 307, distance: 67.2
click at [723, 300] on span "(二) 評審：由主辦單位邀集相關領域之專家、學者組成評審團，依組別由所徵得影像創作作品或拍攝計畫分組評審並選出獎項。" at bounding box center [822, 289] width 373 height 22
click at [784, 258] on span "(一) 資格審查：由徵件小組就申請者提送之報名資料進行資格審查，檢視申請資格、各項文件是否符合規定。有記載不全或應檢附之證明文件不全者，徵件小組得通知限期補正…" at bounding box center [822, 252] width 373 height 34
drag, startPoint x: 666, startPoint y: 264, endPoint x: 801, endPoint y: 269, distance: 135.7
click at [801, 269] on span "(一) 資格審查：由徵件小組就申請者提送之報名資料進行資格審查，檢視申請資格、各項文件是否符合規定。有記載不全或應檢附之證明文件不全者，徵件小組得通知限期補正…" at bounding box center [822, 252] width 373 height 34
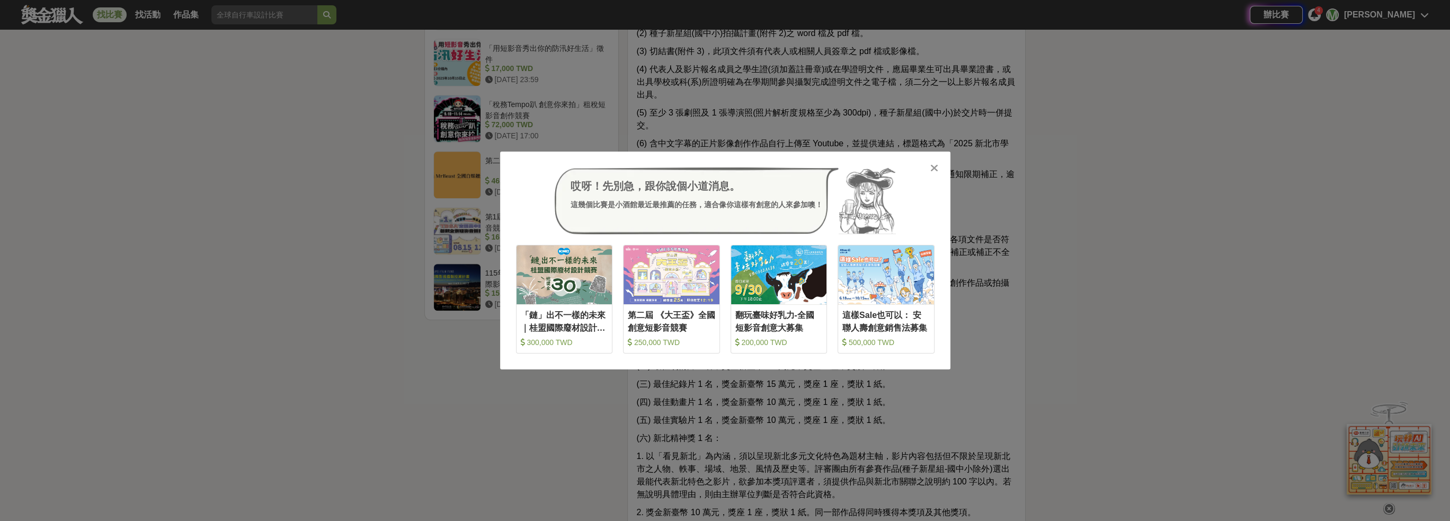
click at [934, 170] on icon at bounding box center [934, 168] width 8 height 11
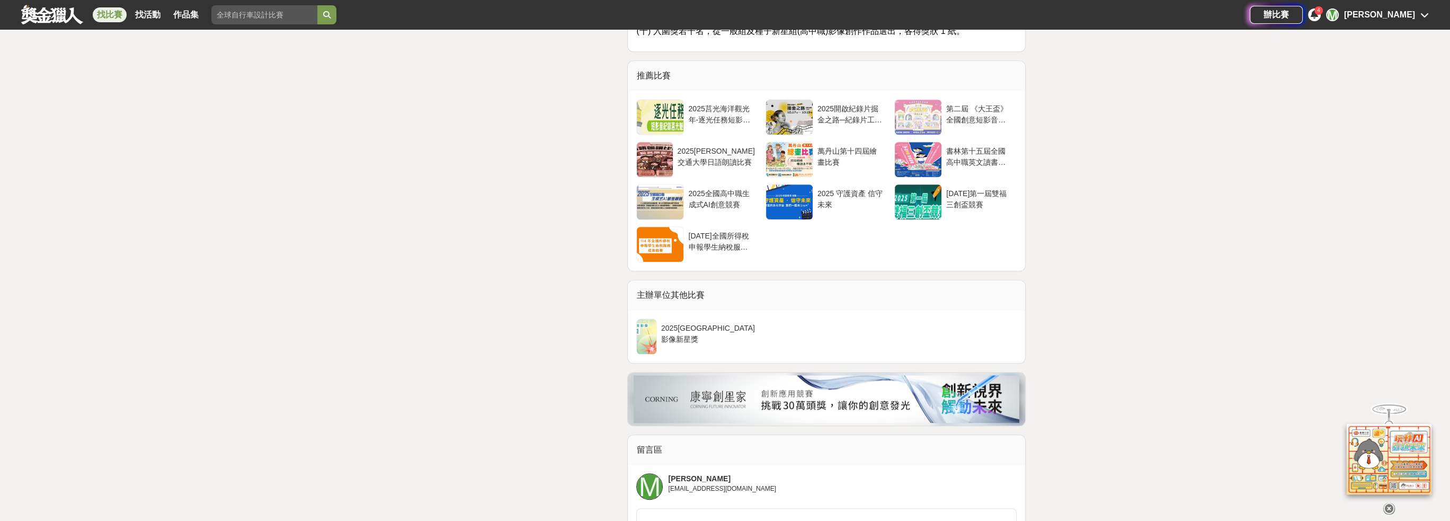
scroll to position [1908, 0]
